Goal: Task Accomplishment & Management: Use online tool/utility

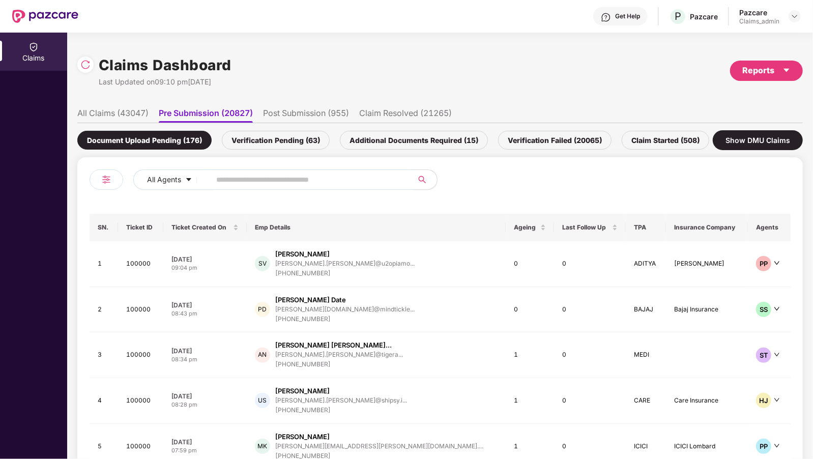
click at [95, 169] on div "All Agents" at bounding box center [265, 183] width 351 height 28
click at [270, 111] on li "Post Submission (955)" at bounding box center [306, 115] width 86 height 15
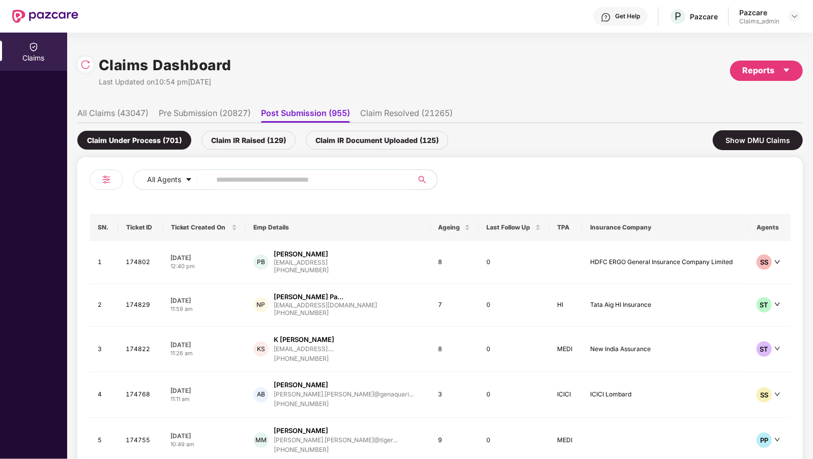
click at [425, 117] on li "Claim Resolved (21265)" at bounding box center [406, 115] width 93 height 15
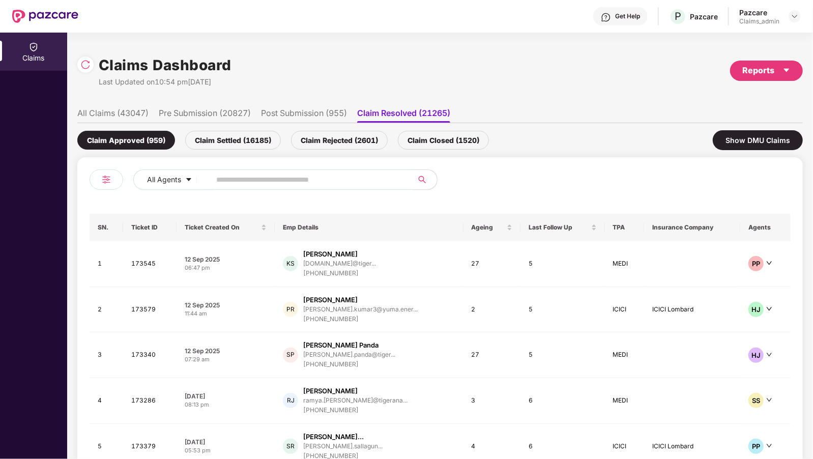
click at [204, 108] on li "Pre Submission (20827)" at bounding box center [205, 115] width 92 height 15
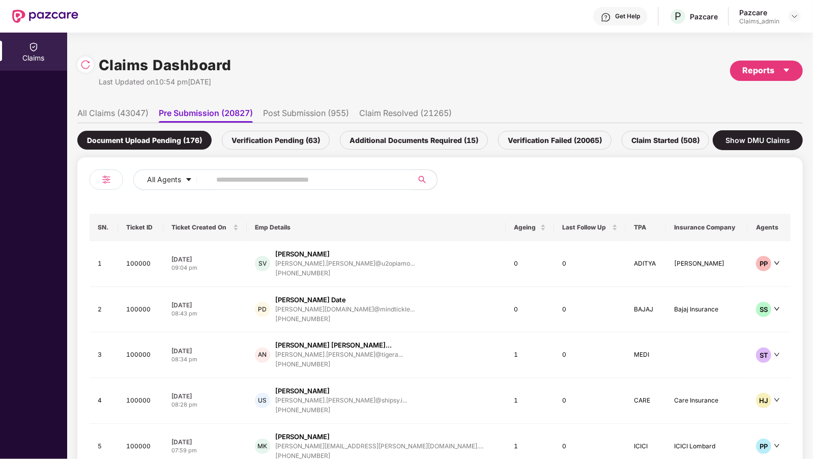
click at [381, 108] on li "Claim Resolved (21265)" at bounding box center [405, 115] width 93 height 15
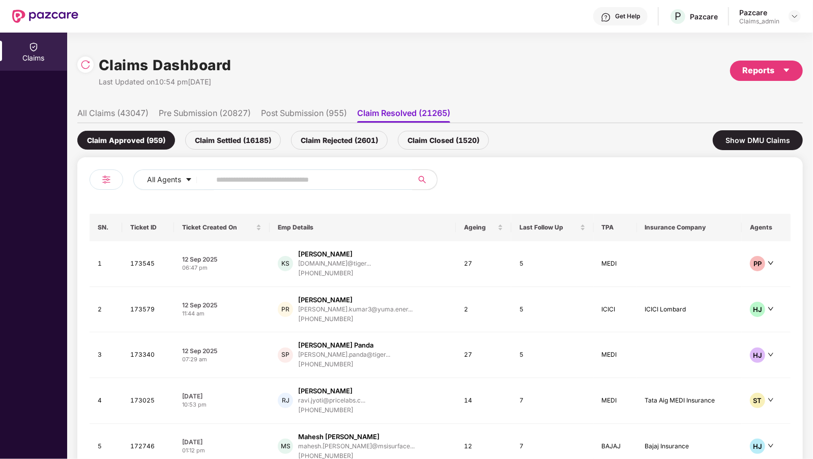
click at [240, 108] on li "Pre Submission (20827)" at bounding box center [205, 115] width 92 height 15
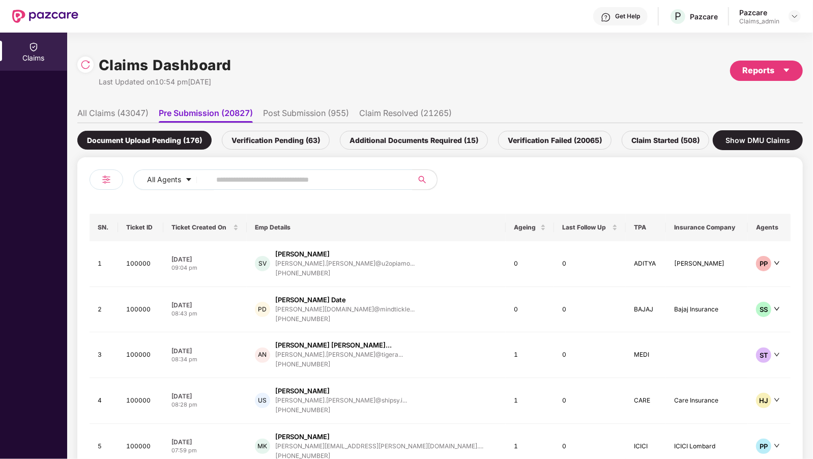
click at [108, 174] on img at bounding box center [106, 179] width 12 height 12
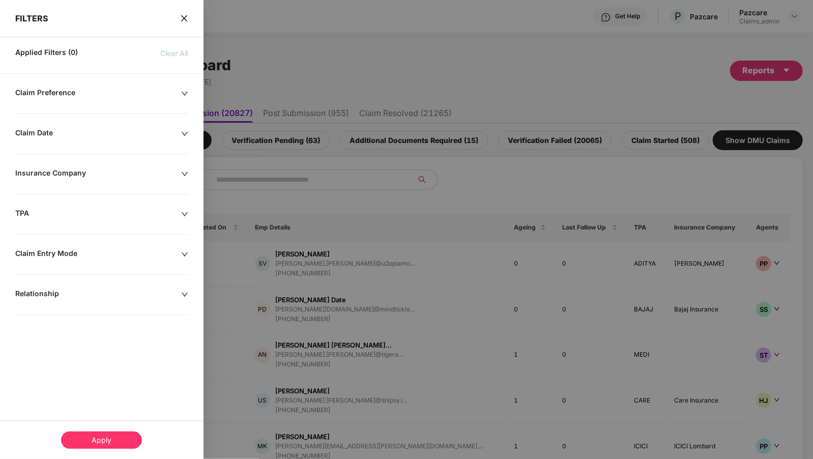
click at [268, 96] on div at bounding box center [406, 229] width 813 height 459
click at [320, 119] on div at bounding box center [406, 229] width 813 height 459
click at [189, 18] on div "FILTERS" at bounding box center [102, 11] width 204 height 23
click at [184, 21] on icon "close" at bounding box center [184, 18] width 8 height 8
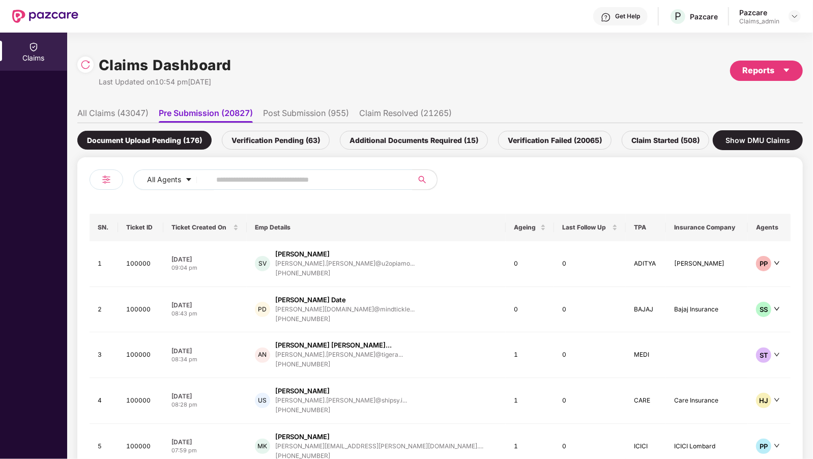
click at [382, 111] on li "Claim Resolved (21265)" at bounding box center [405, 115] width 93 height 15
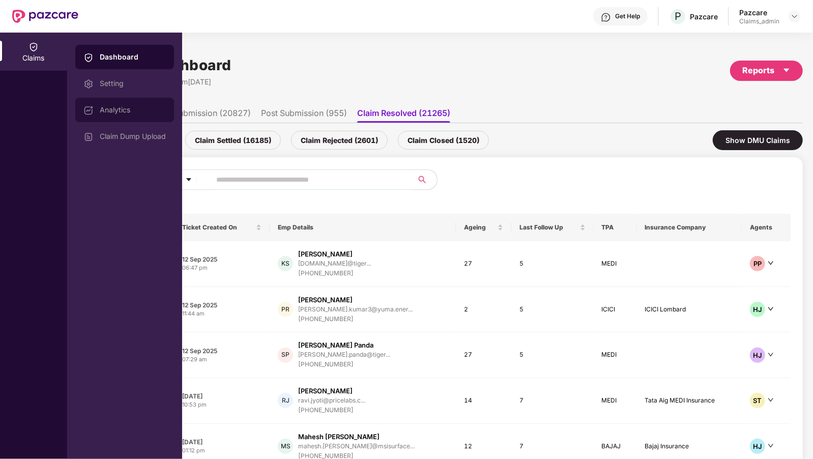
click at [120, 117] on div "Analytics" at bounding box center [124, 110] width 99 height 24
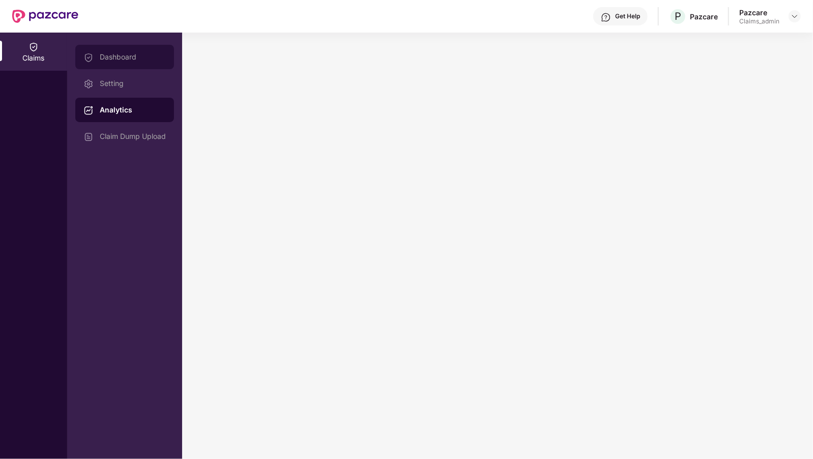
click at [116, 54] on div "Dashboard" at bounding box center [133, 57] width 66 height 8
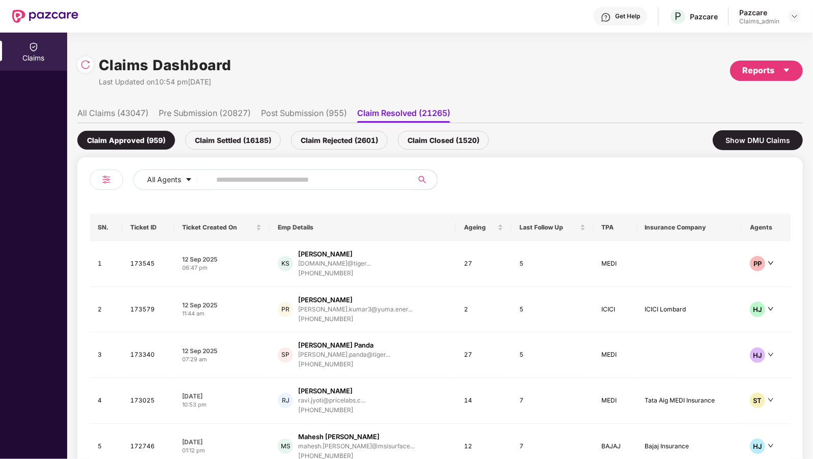
click at [99, 178] on div at bounding box center [107, 179] width 34 height 20
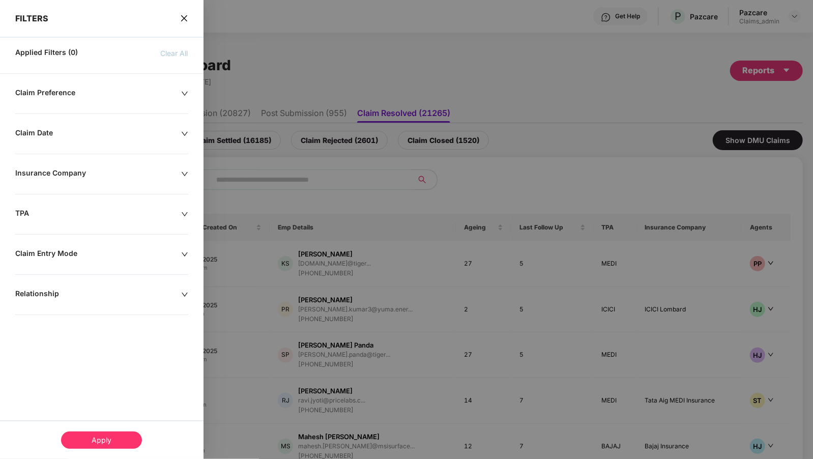
click at [81, 172] on div "Insurance Company" at bounding box center [98, 173] width 166 height 11
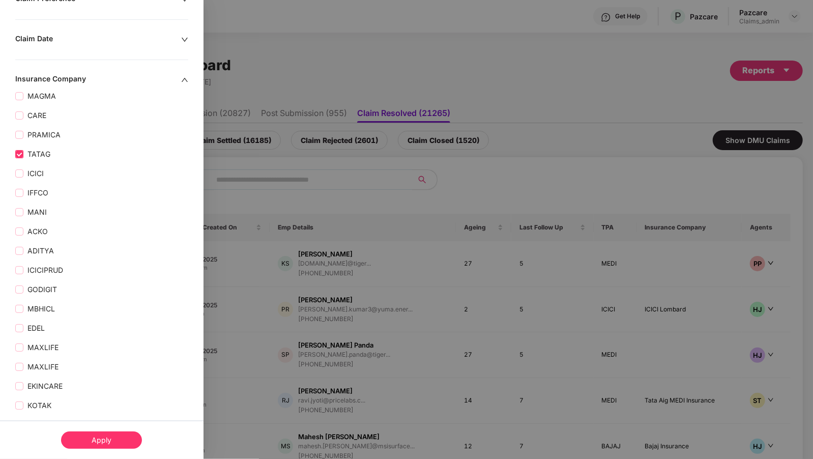
scroll to position [136, 0]
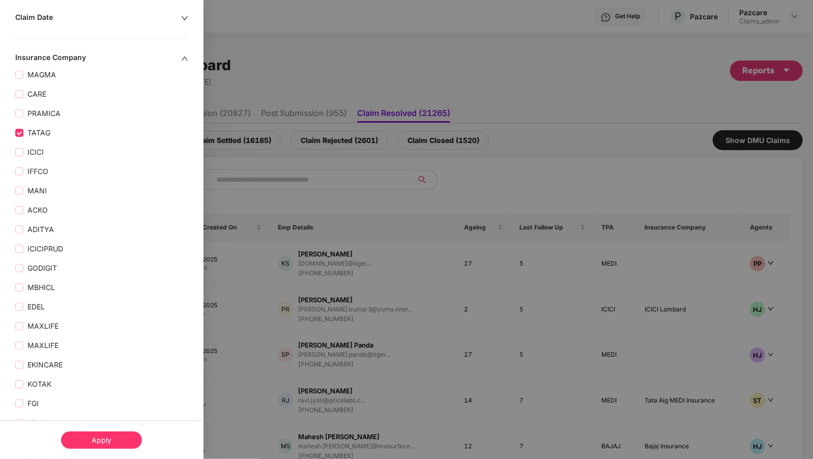
click at [92, 443] on div "Apply" at bounding box center [101, 439] width 81 height 17
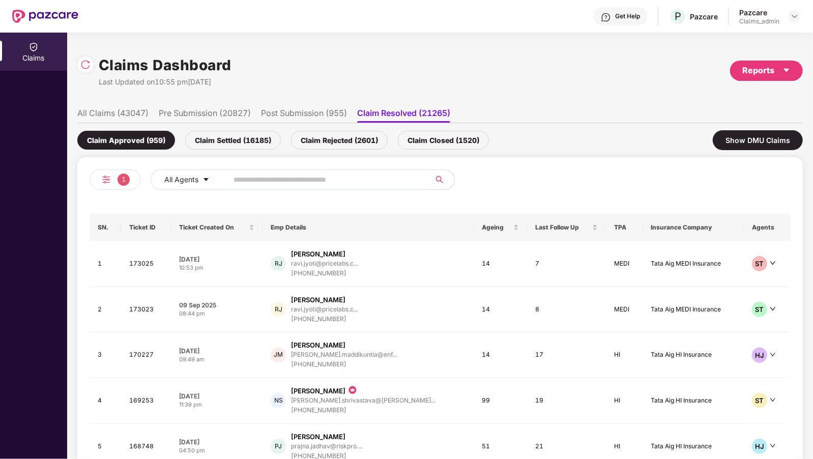
click at [303, 122] on li "Post Submission (955)" at bounding box center [304, 115] width 86 height 15
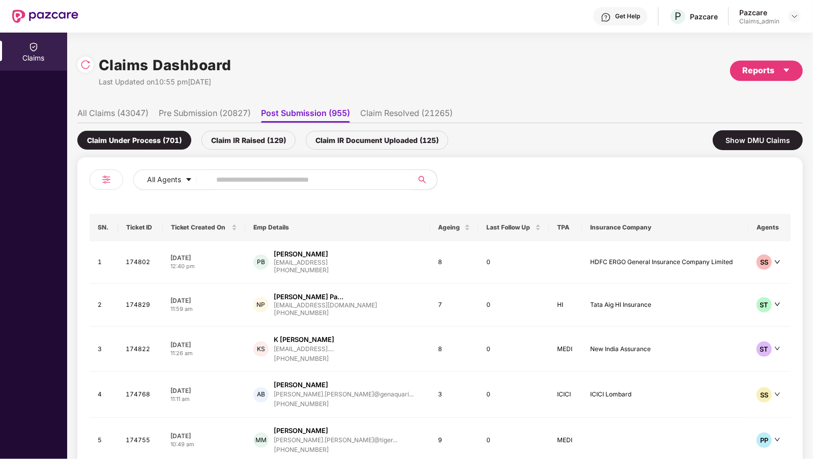
click at [211, 113] on li "Pre Submission (20827)" at bounding box center [205, 115] width 92 height 15
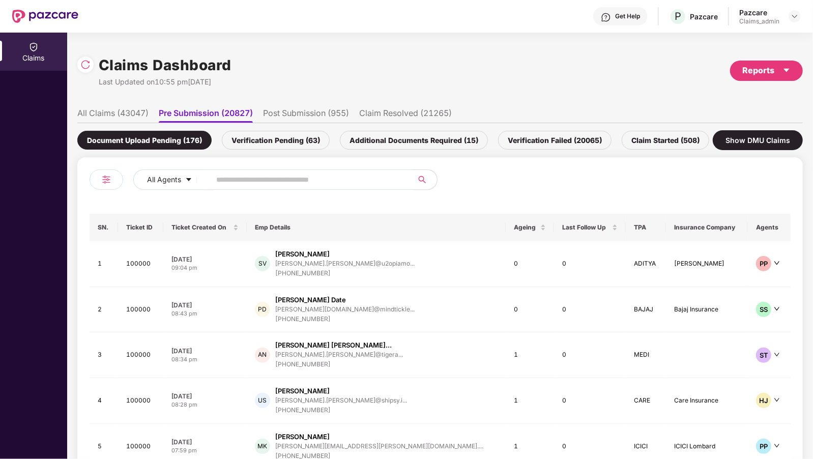
click at [106, 178] on img at bounding box center [106, 179] width 12 height 12
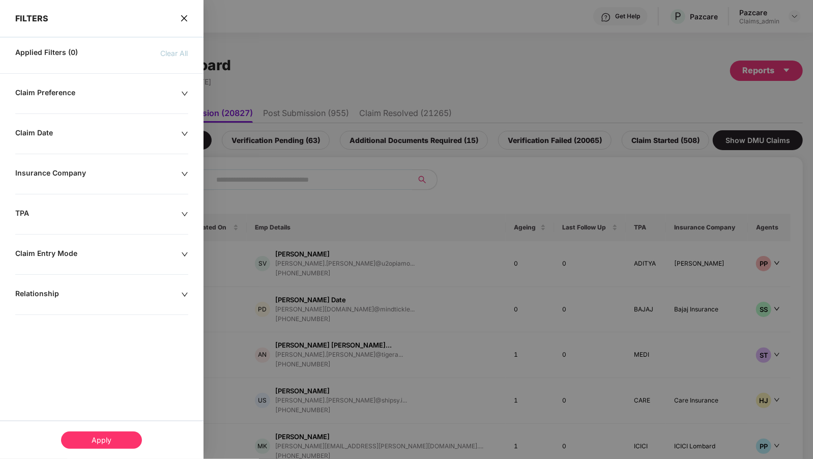
click at [55, 212] on div "TPA" at bounding box center [98, 214] width 166 height 11
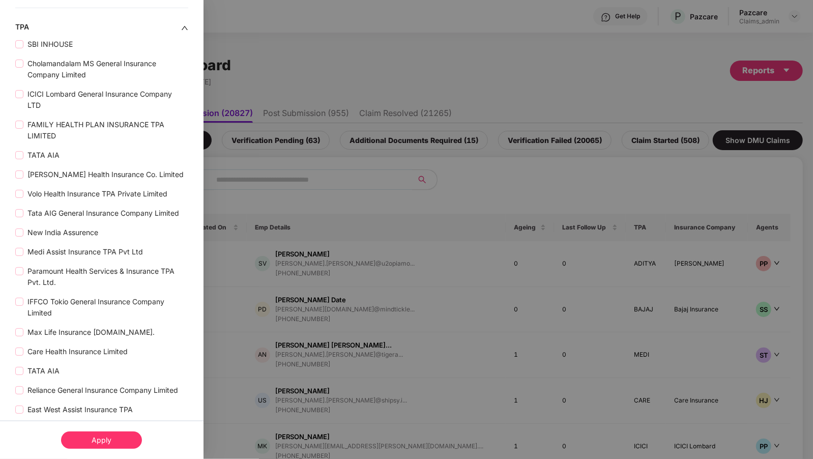
scroll to position [224, 0]
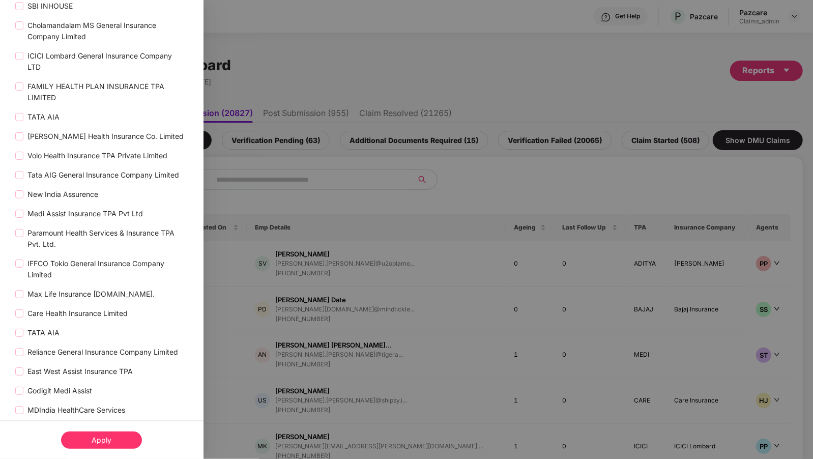
click at [262, 177] on div at bounding box center [406, 229] width 813 height 459
click at [287, 324] on div at bounding box center [406, 229] width 813 height 459
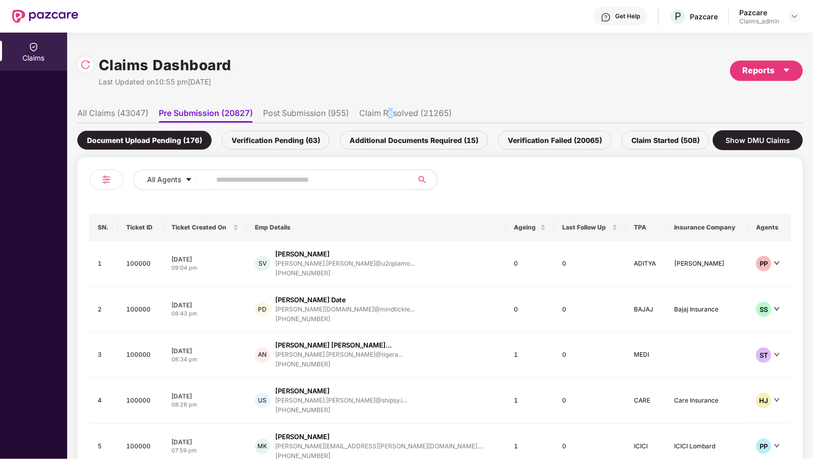
click at [395, 110] on li "Claim Resolved (21265)" at bounding box center [405, 115] width 93 height 15
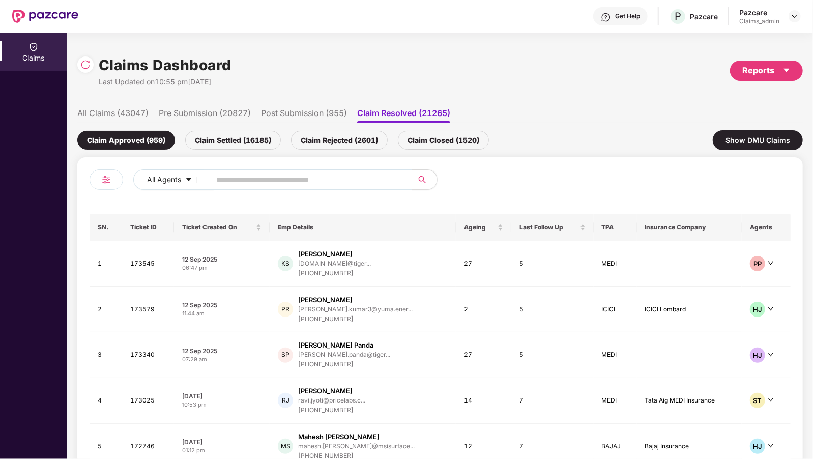
click at [496, 149] on div "Claim Approved (959) Claim Settled (16185) Claim Rejected (2601) Claim Closed (…" at bounding box center [439, 140] width 725 height 34
